Goal: Check status: Check status

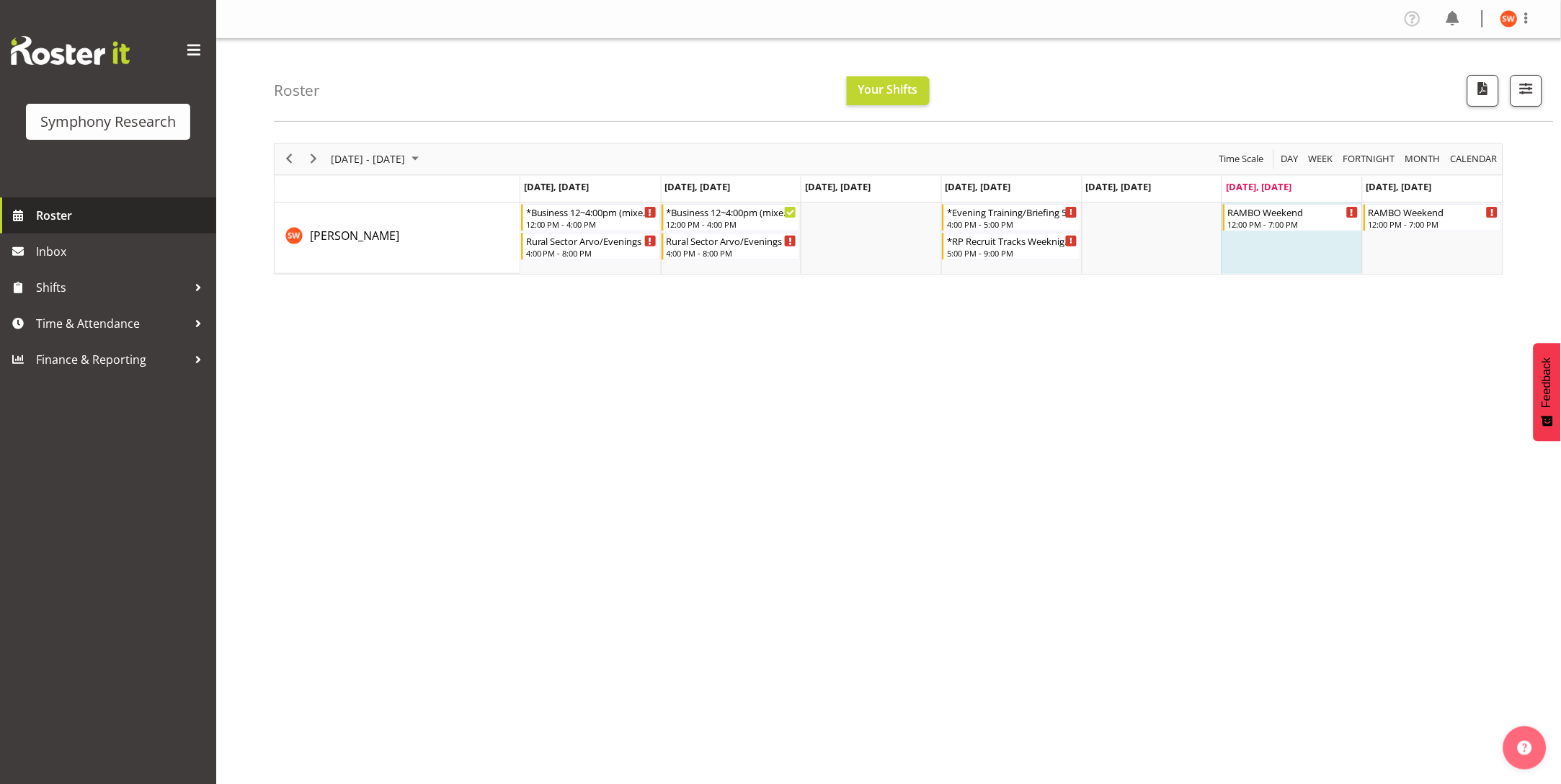
click at [58, 212] on span "Roster" at bounding box center [123, 215] width 173 height 21
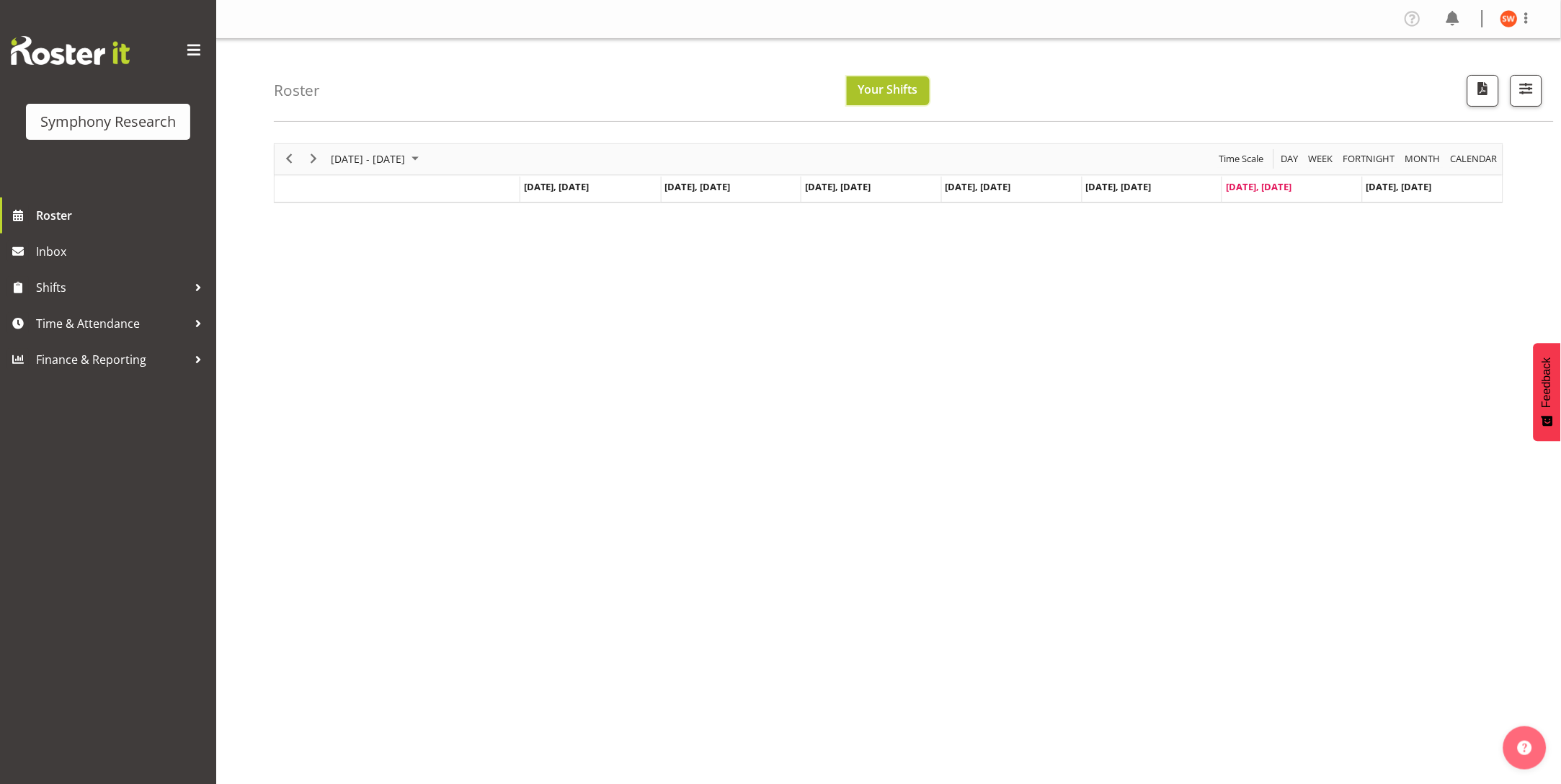
click at [900, 94] on span "Your Shifts" at bounding box center [888, 89] width 60 height 16
click at [424, 157] on span "October 2025" at bounding box center [415, 159] width 17 height 18
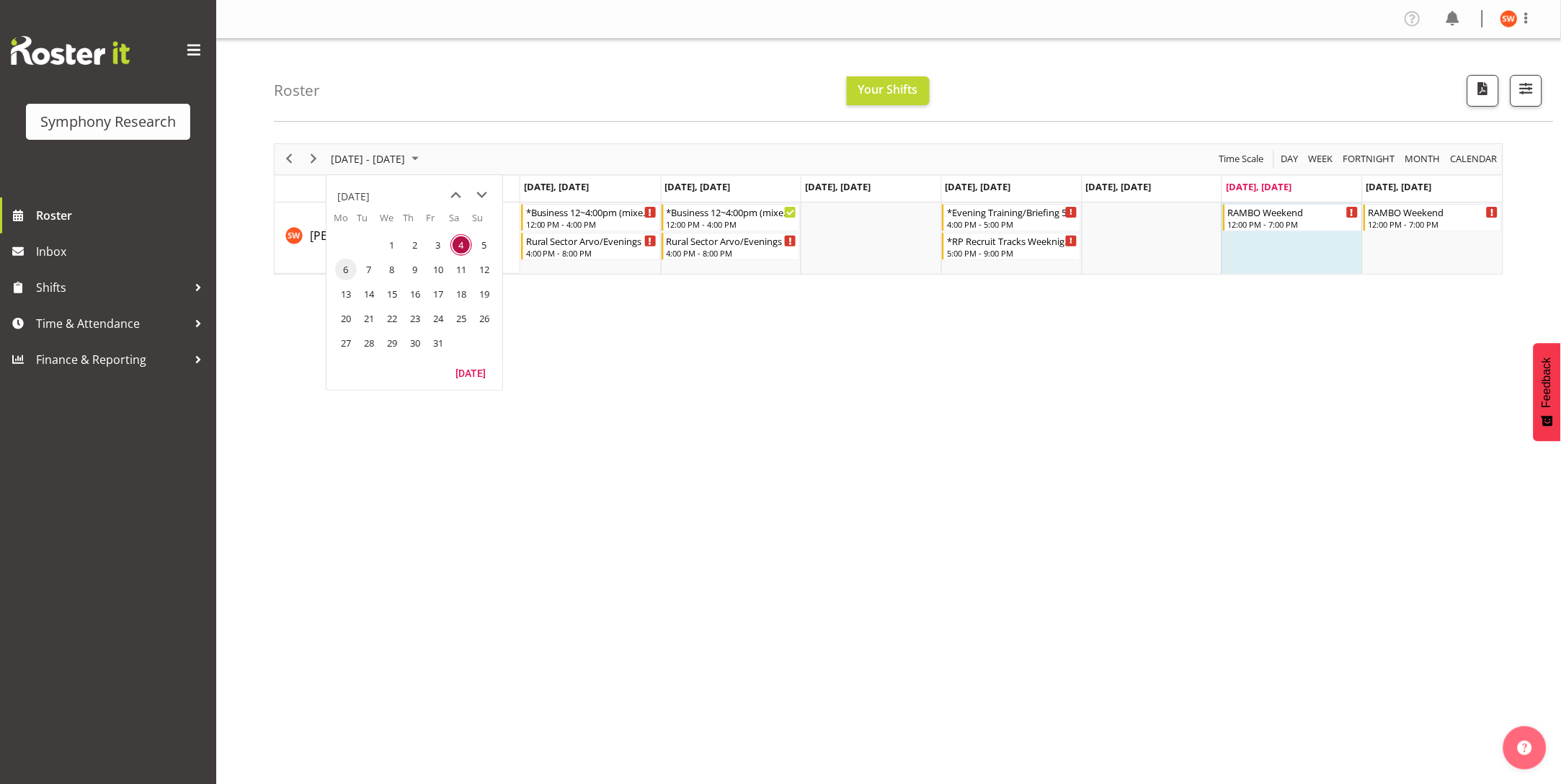
click at [344, 275] on span "6" at bounding box center [346, 269] width 21 height 21
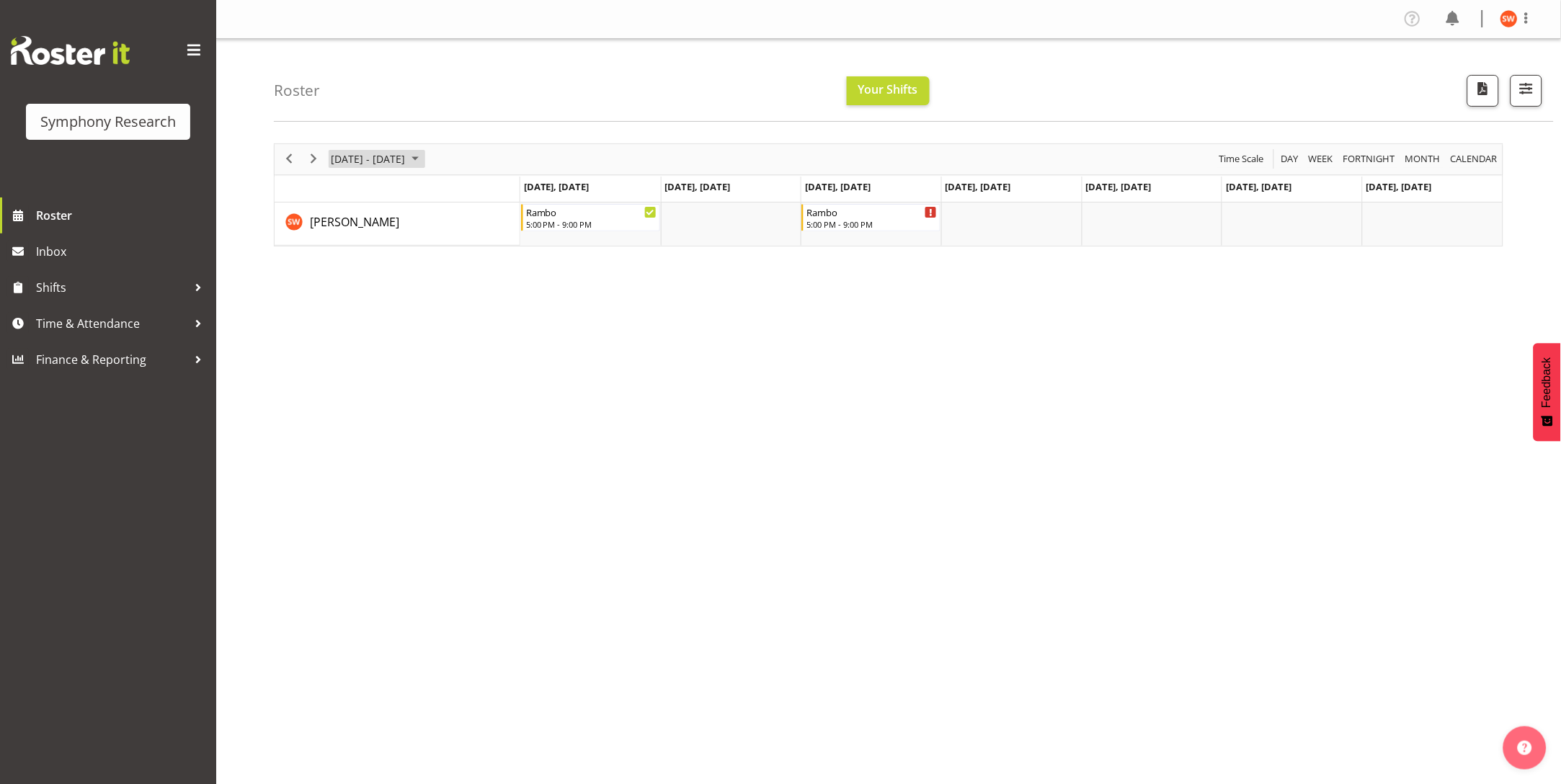
click at [424, 163] on span "October 2025" at bounding box center [415, 159] width 17 height 18
click at [374, 271] on span "7" at bounding box center [369, 269] width 21 height 21
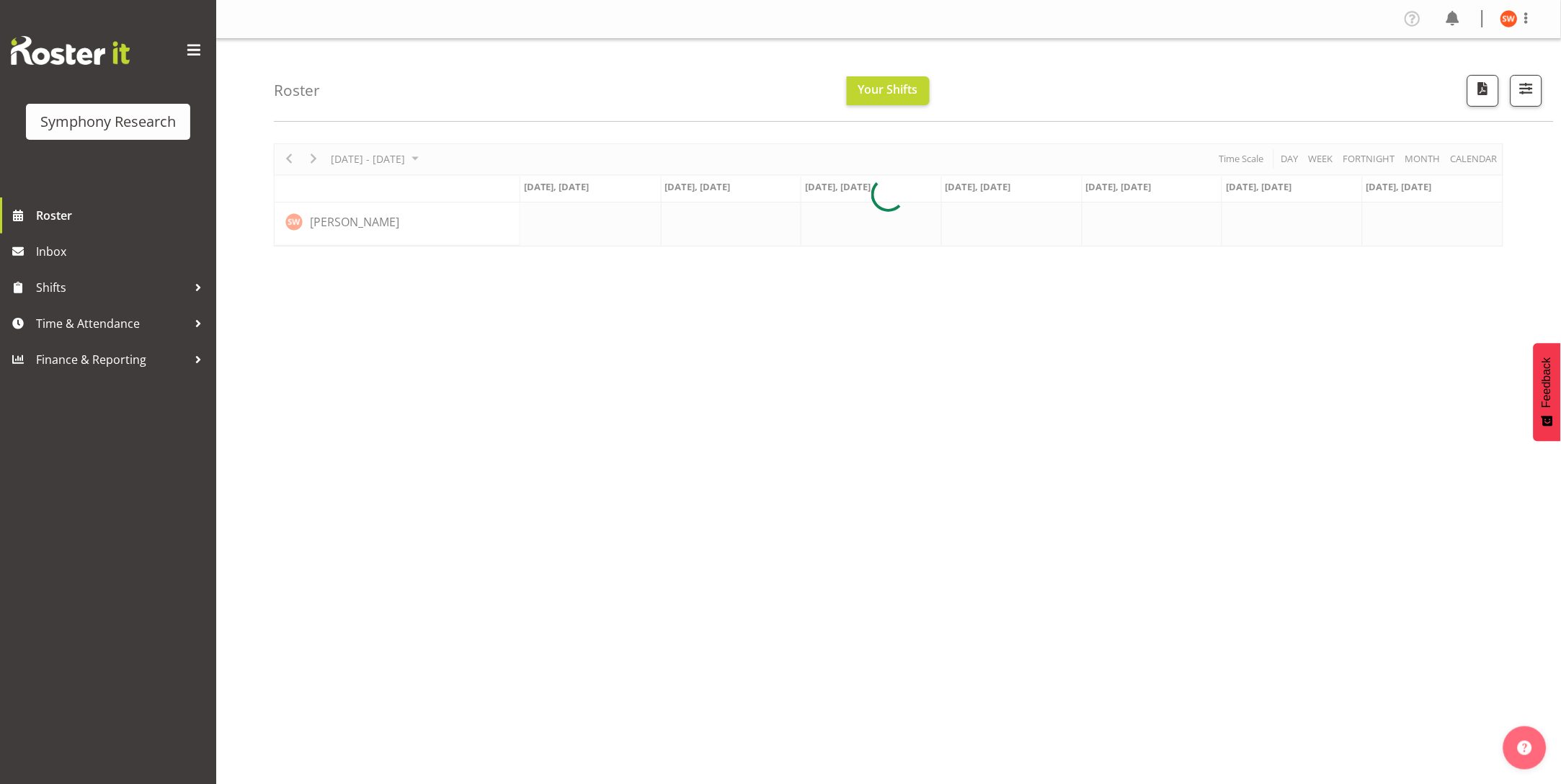
click at [438, 157] on div at bounding box center [889, 195] width 1230 height 103
click at [442, 156] on div at bounding box center [889, 195] width 1230 height 103
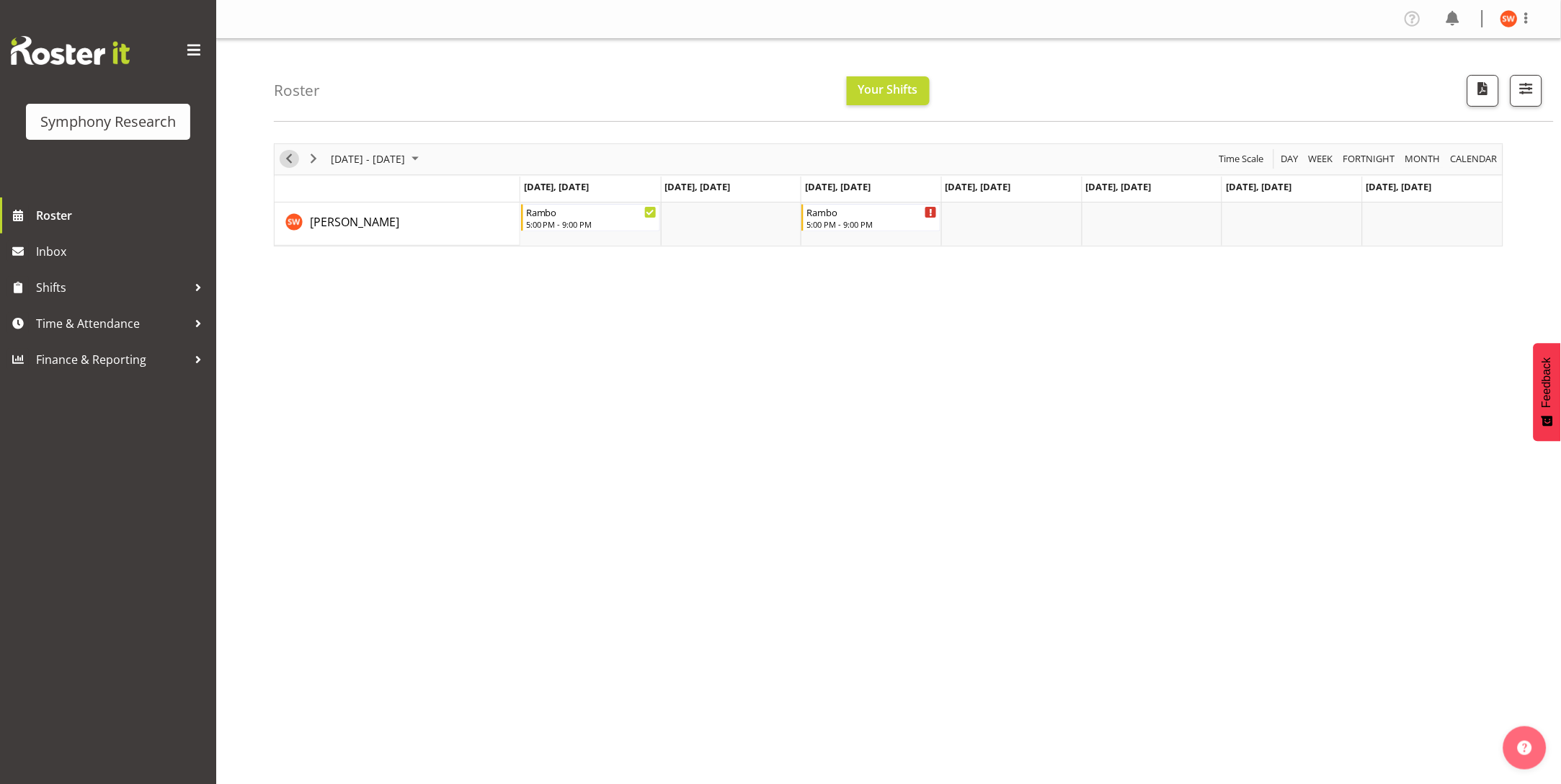
click at [289, 164] on span "Previous" at bounding box center [289, 159] width 17 height 18
